Goal: Task Accomplishment & Management: Use online tool/utility

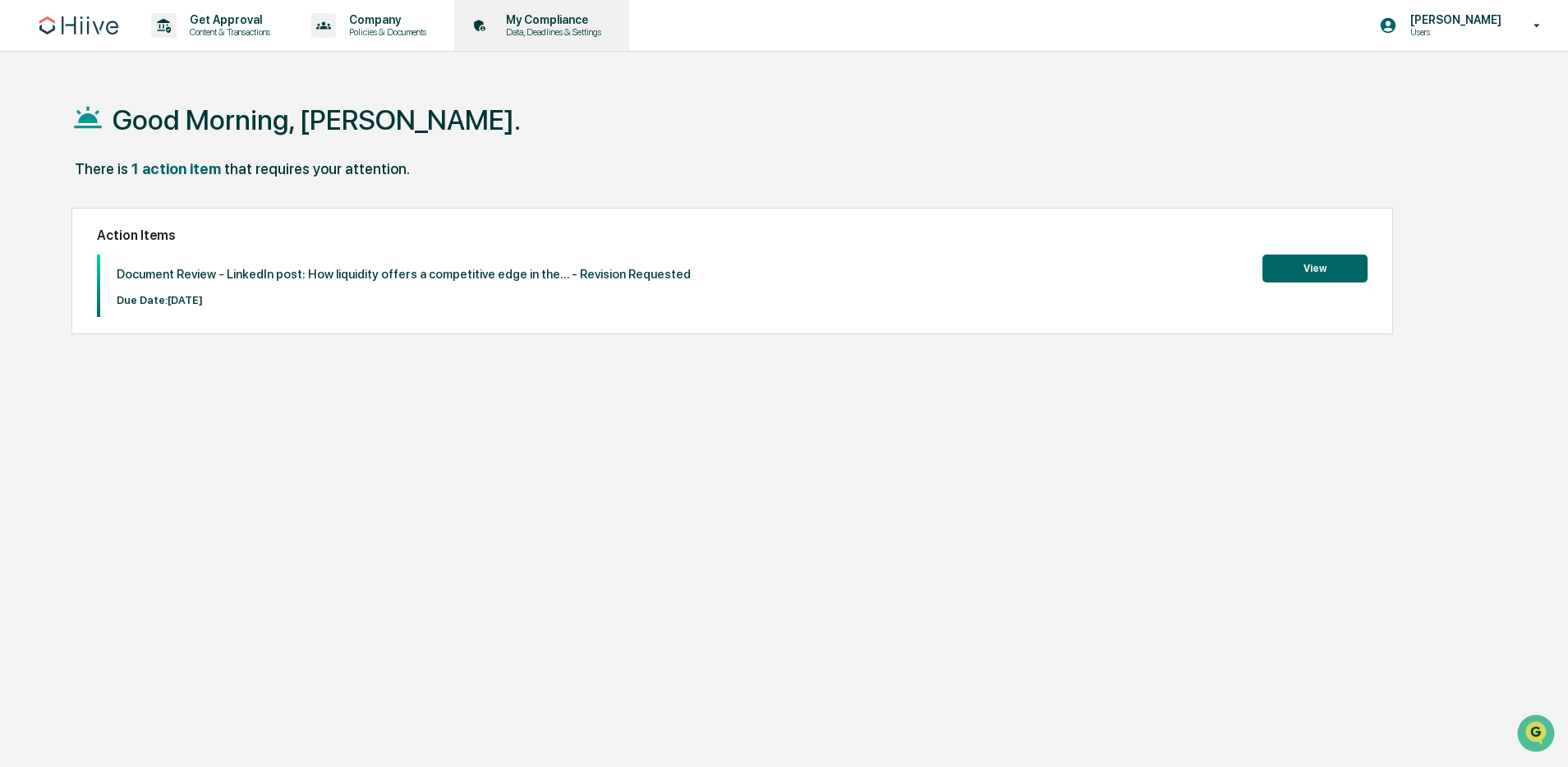
click at [592, 24] on p "My Compliance" at bounding box center [551, 20] width 117 height 13
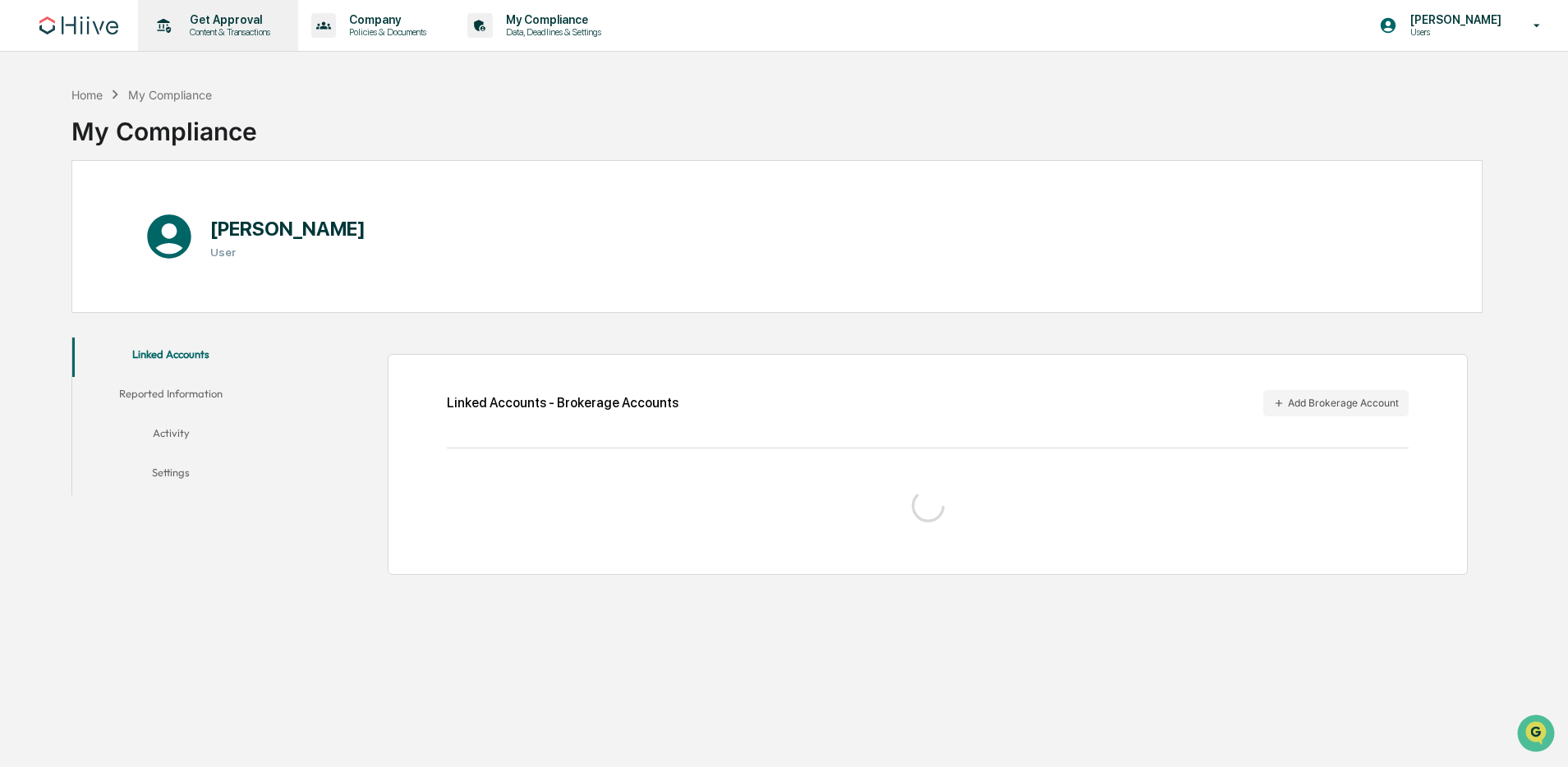
click at [193, 23] on p "Get Approval" at bounding box center [228, 20] width 102 height 13
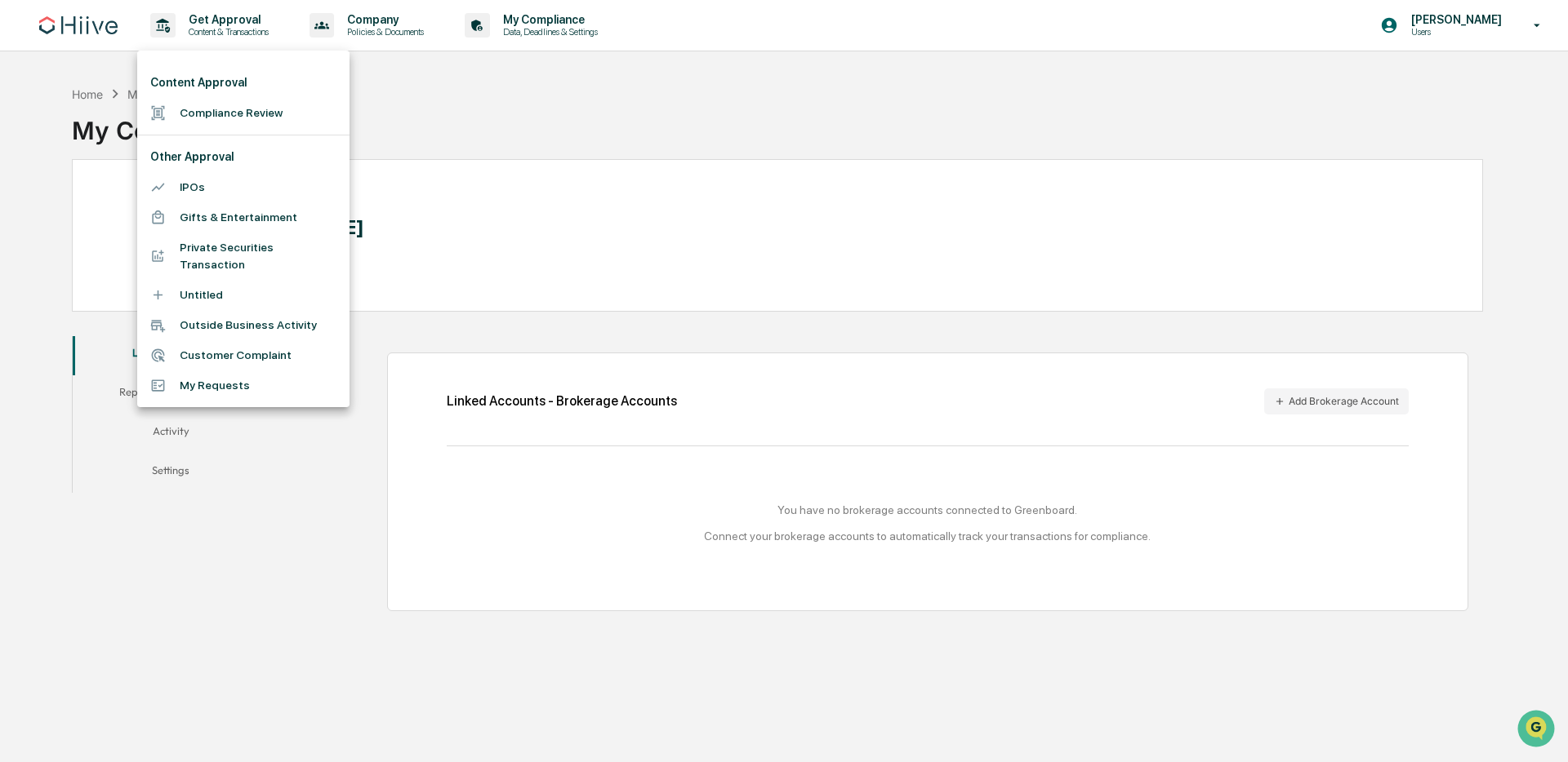
click at [206, 108] on li "Compliance Review" at bounding box center [243, 113] width 212 height 30
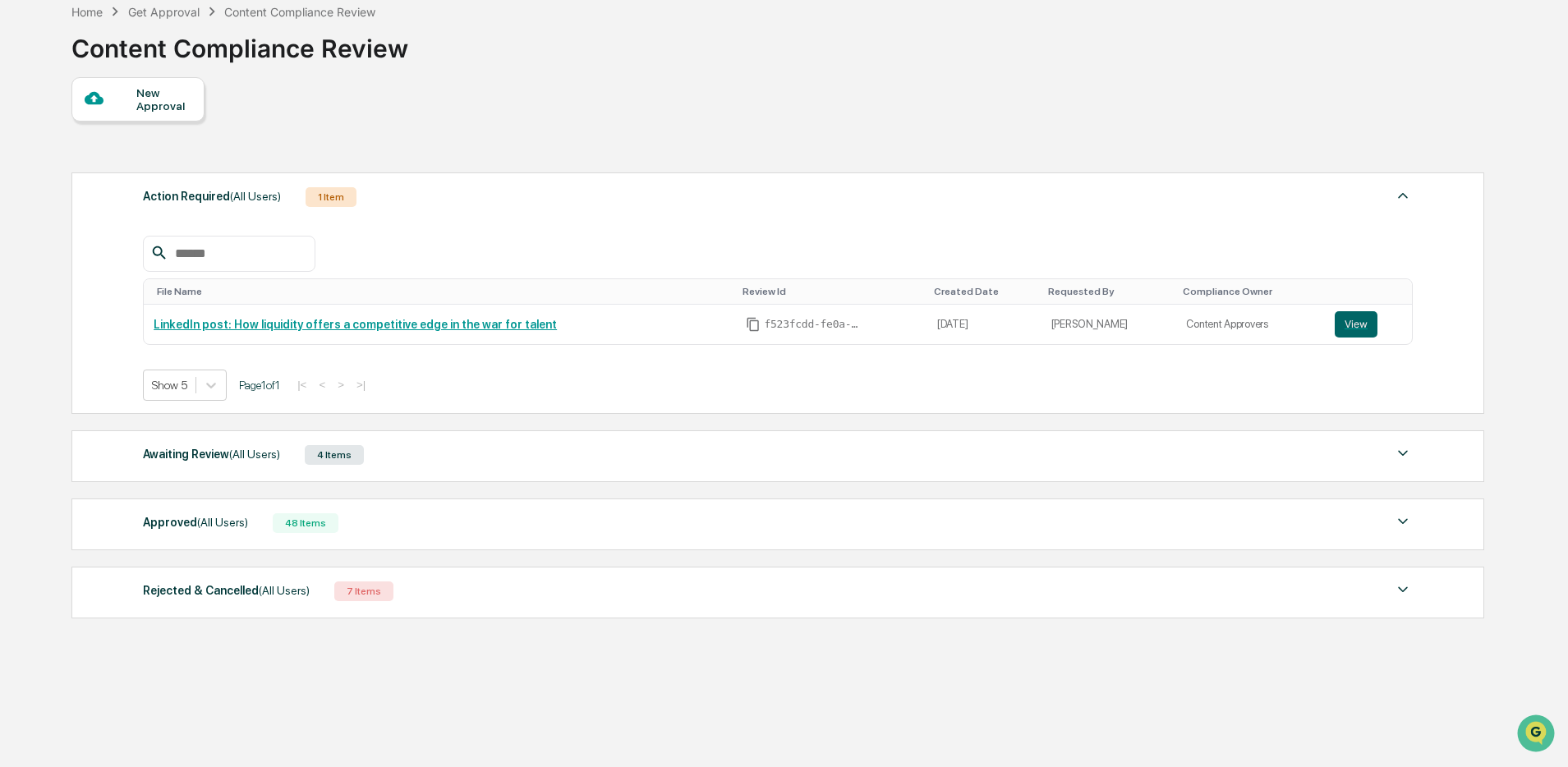
scroll to position [83, 0]
click at [280, 529] on div "Approved (All Users) 48 Items" at bounding box center [777, 523] width 1269 height 23
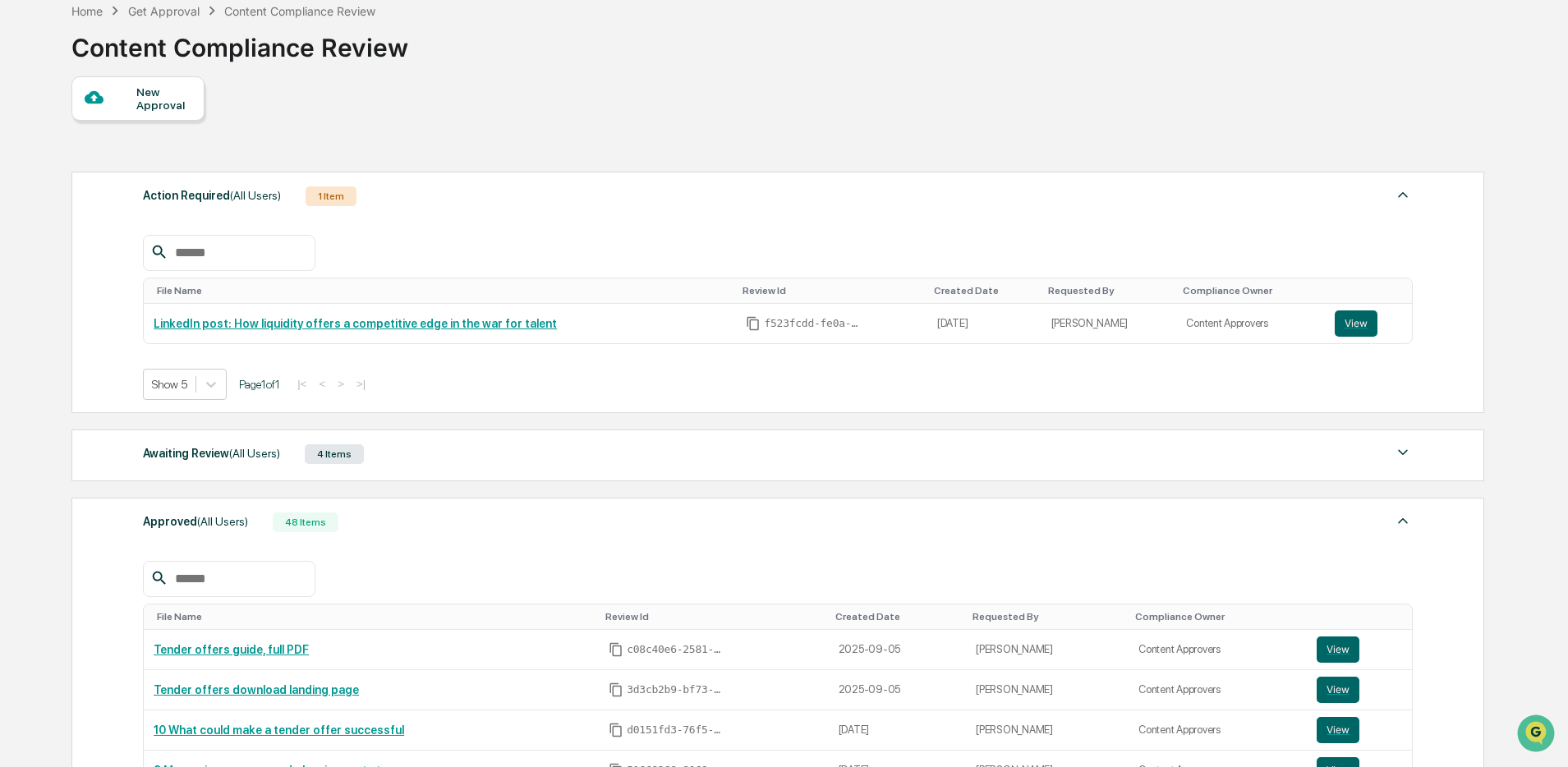
click at [240, 527] on span "(All Users)" at bounding box center [222, 522] width 51 height 13
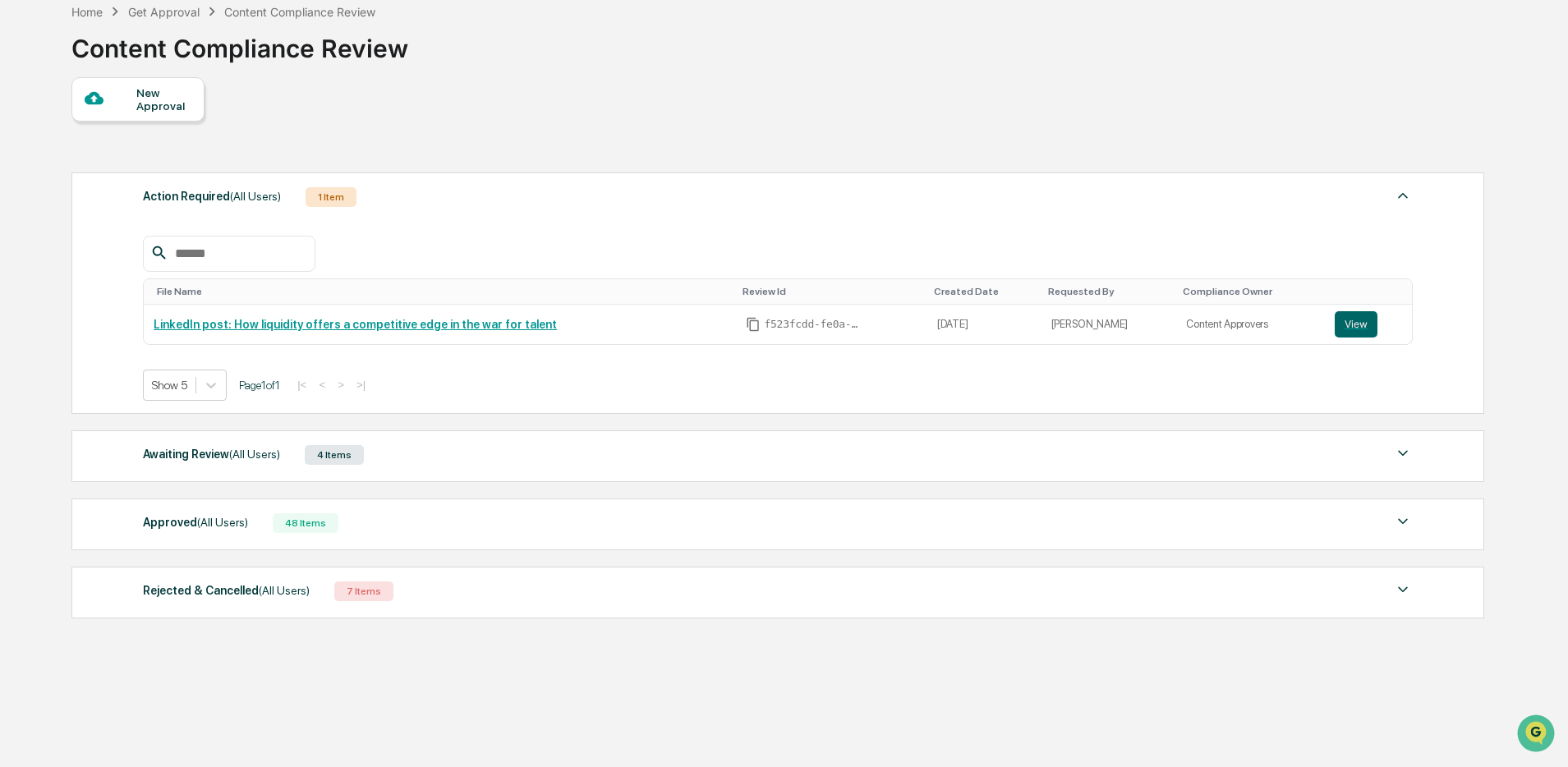
click at [302, 455] on div "Awaiting Review (All Users) 4 Items" at bounding box center [777, 455] width 1269 height 23
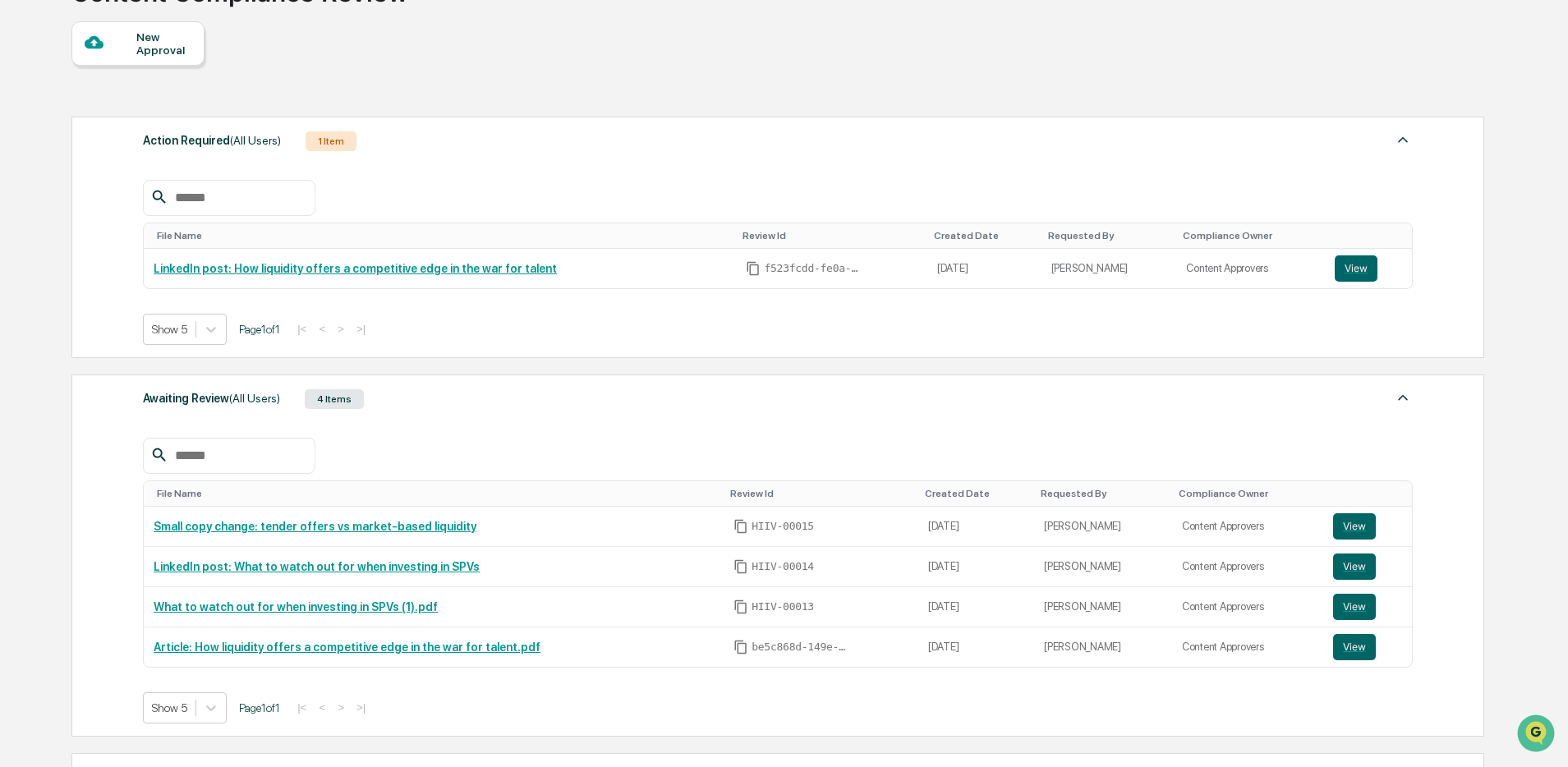
scroll to position [163, 0]
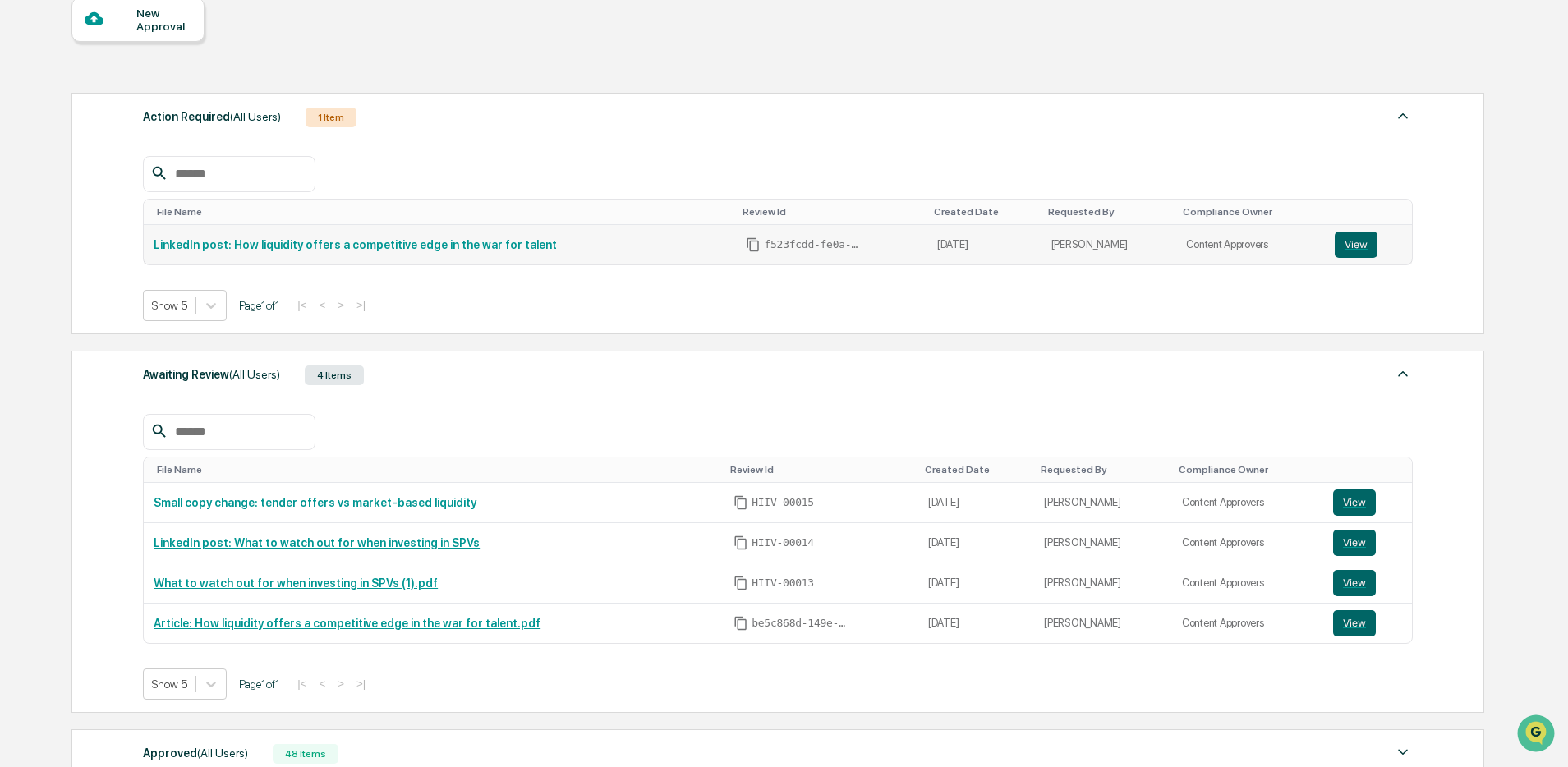
click at [492, 244] on link "LinkedIn post: How liquidity offers a competitive edge in the war for talent" at bounding box center [355, 245] width 403 height 13
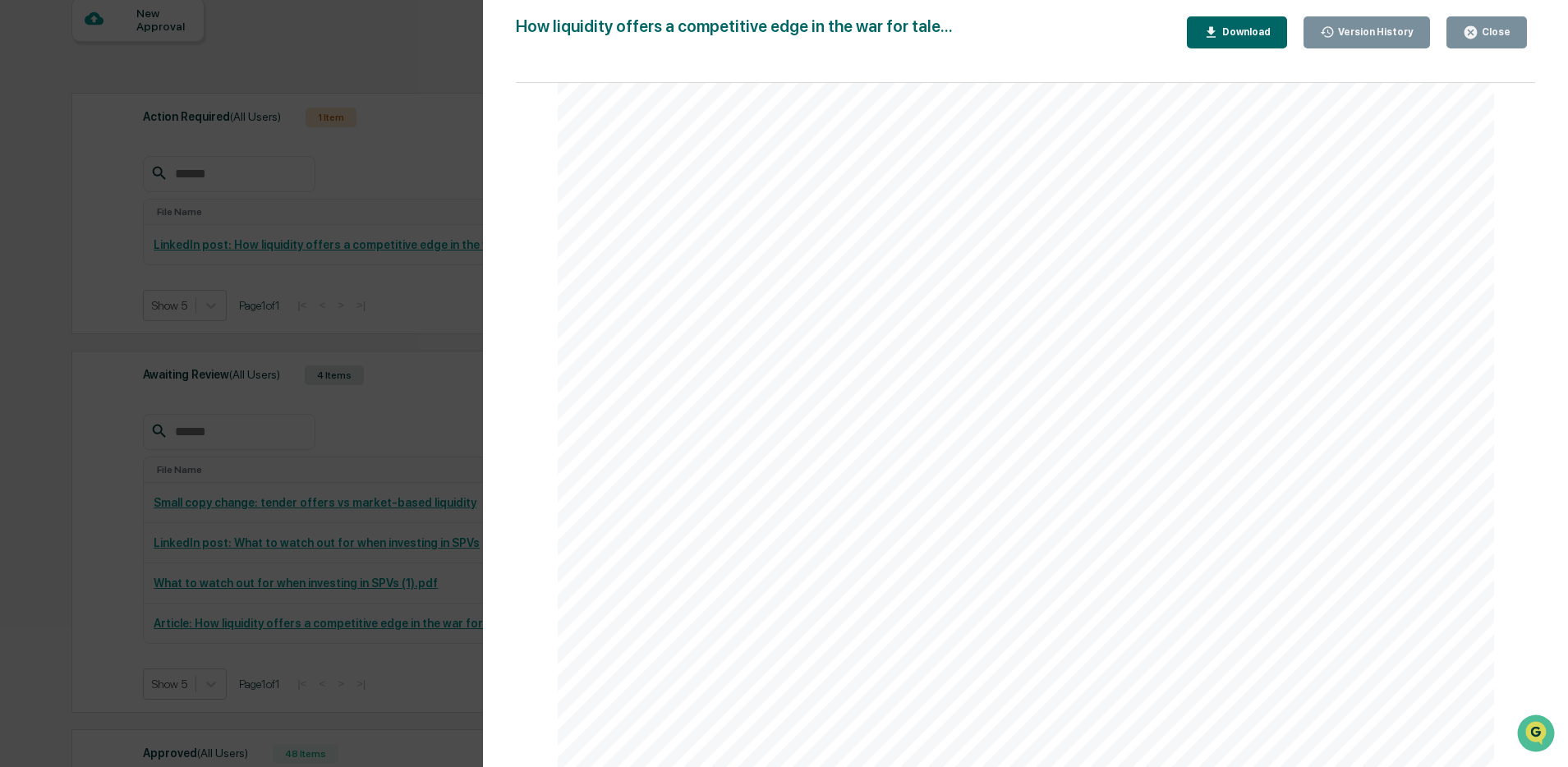
scroll to position [0, 0]
click at [367, 325] on div "Version History 09/04/2025, 06:14 PM Kate Wilson How liquidity offers a competi…" at bounding box center [784, 383] width 1568 height 767
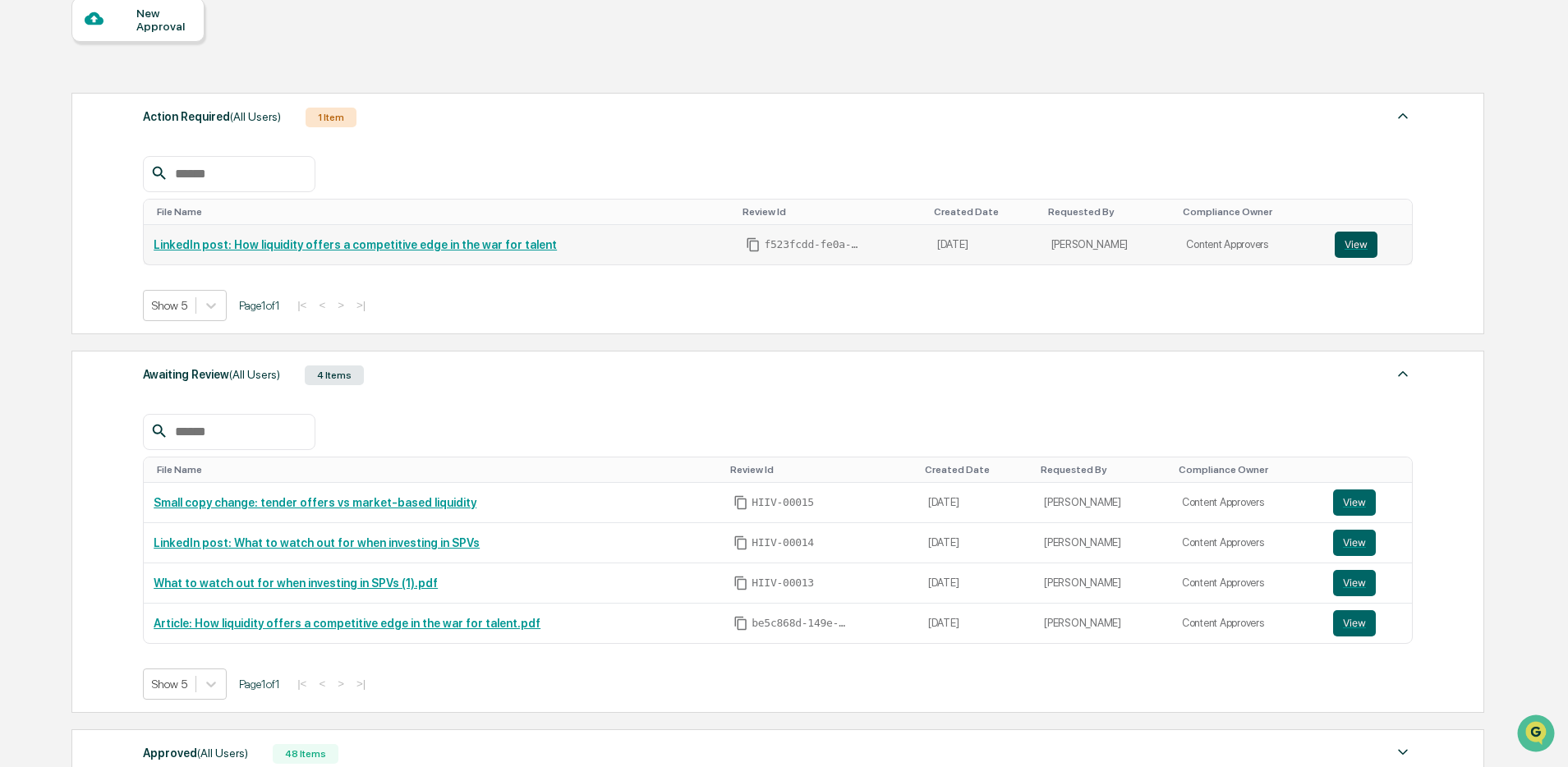
click at [1349, 245] on button "View" at bounding box center [1355, 245] width 43 height 26
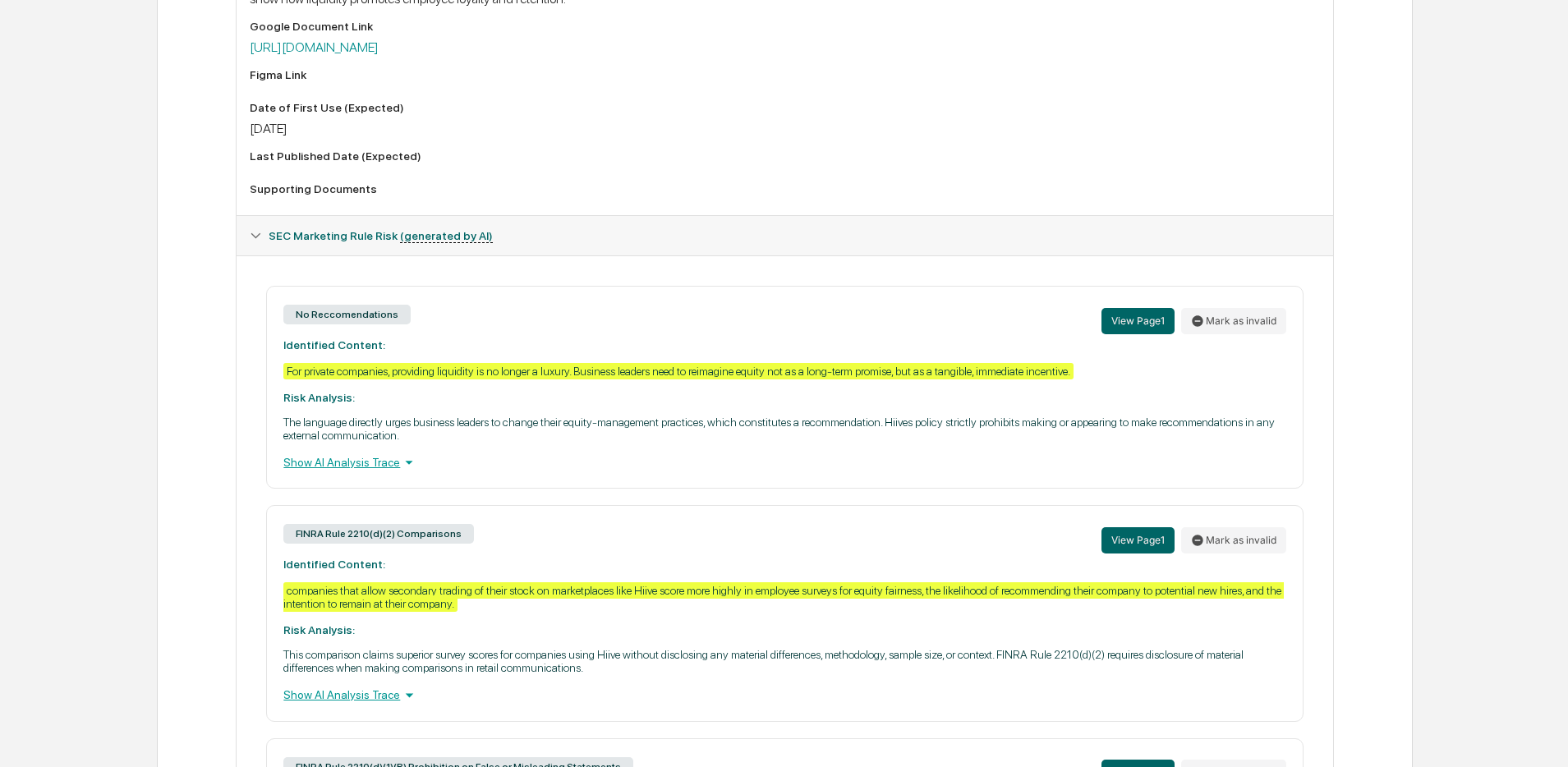
scroll to position [190, 0]
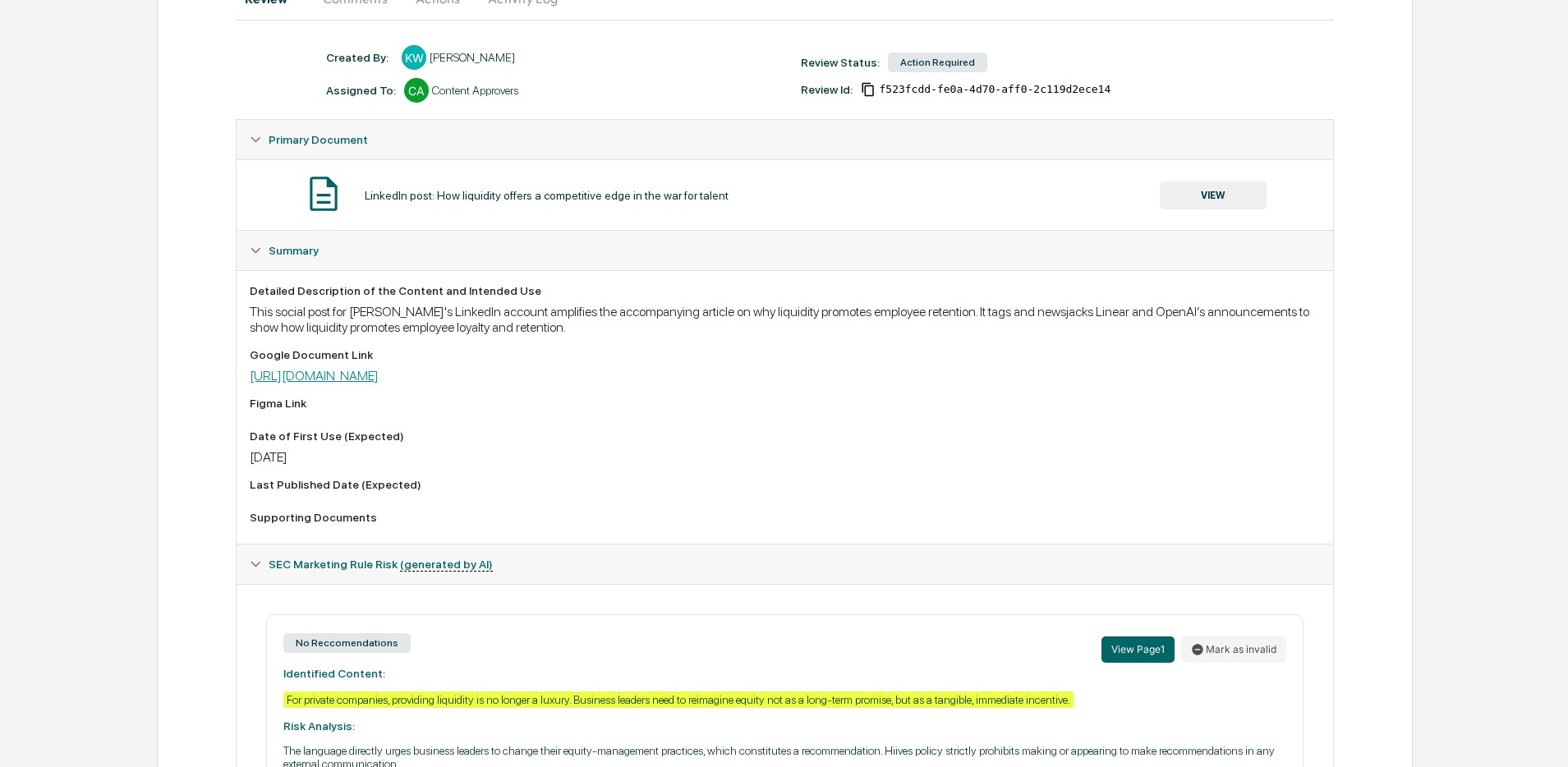
click at [379, 378] on link "[URL][DOMAIN_NAME]" at bounding box center [314, 376] width 129 height 16
